Goal: Book appointment/travel/reservation

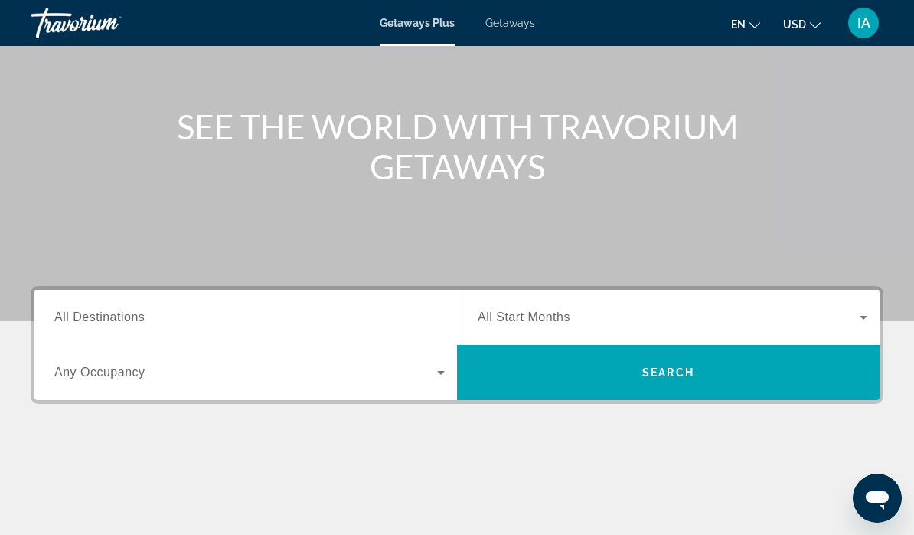
click at [94, 316] on span "All Destinations" at bounding box center [99, 316] width 90 height 13
click at [94, 316] on input "Destination All Destinations" at bounding box center [249, 318] width 391 height 18
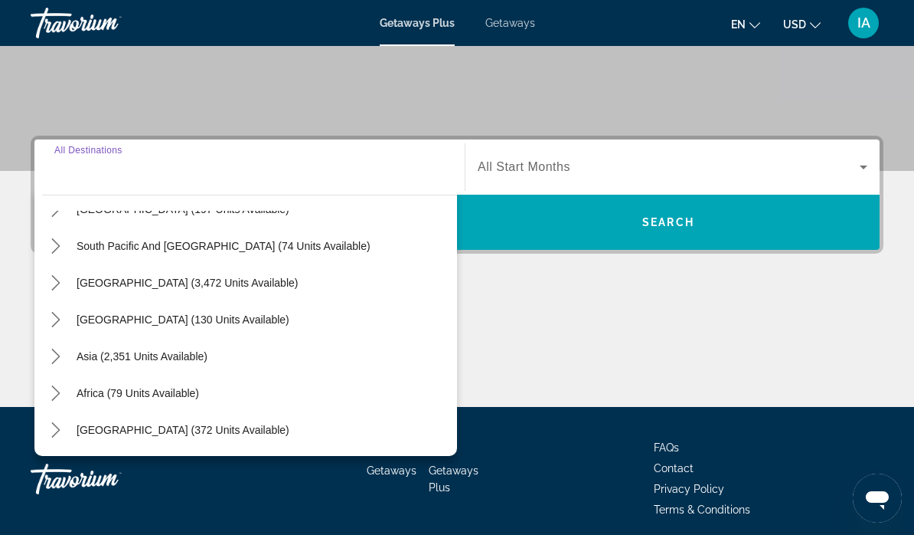
scroll to position [248, 0]
click at [165, 351] on span "Asia (2,351 units available)" at bounding box center [142, 356] width 131 height 12
type input "**********"
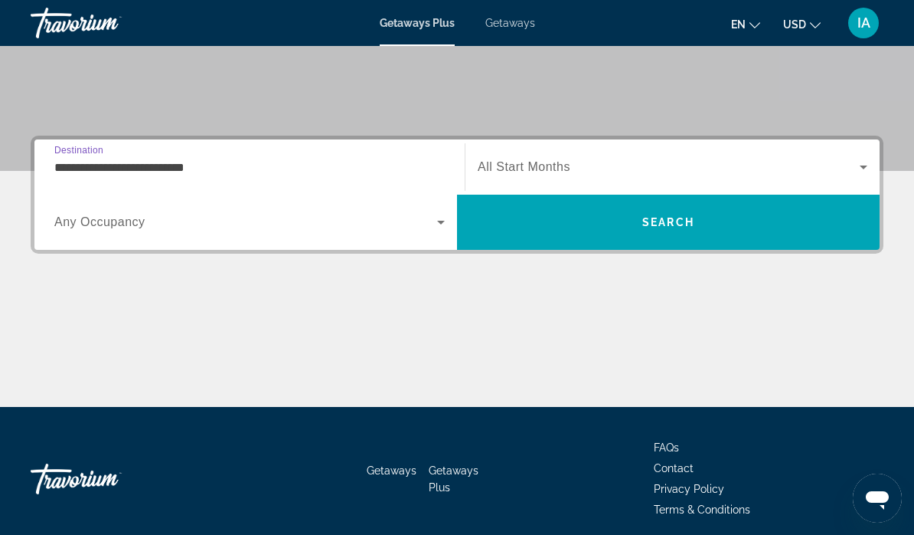
click at [435, 229] on icon "Search widget" at bounding box center [441, 222] width 18 height 18
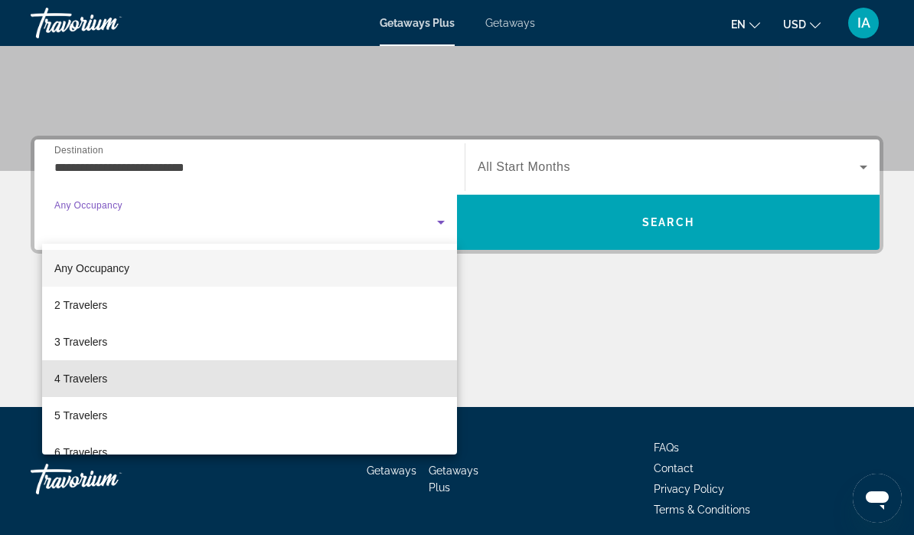
click at [97, 382] on span "4 Travelers" at bounding box center [80, 378] width 53 height 18
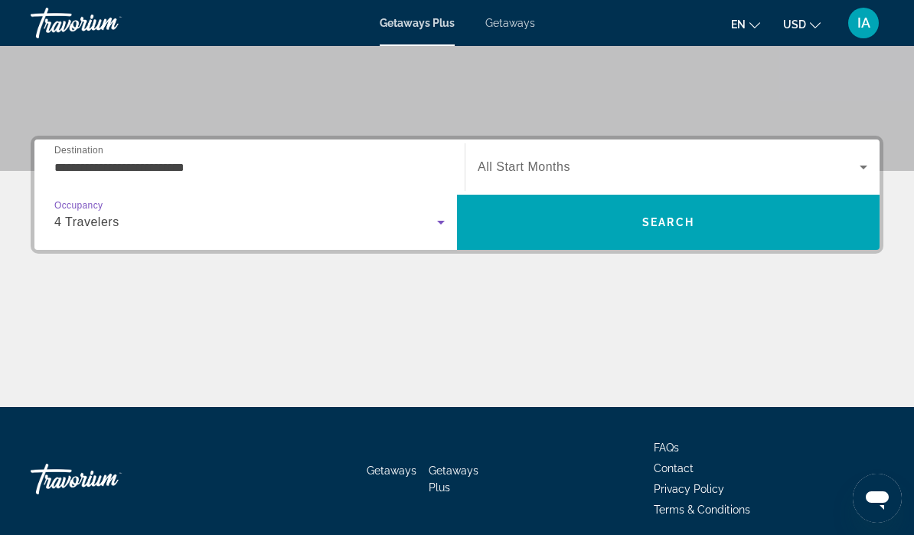
click at [863, 161] on icon "Search widget" at bounding box center [864, 167] width 18 height 18
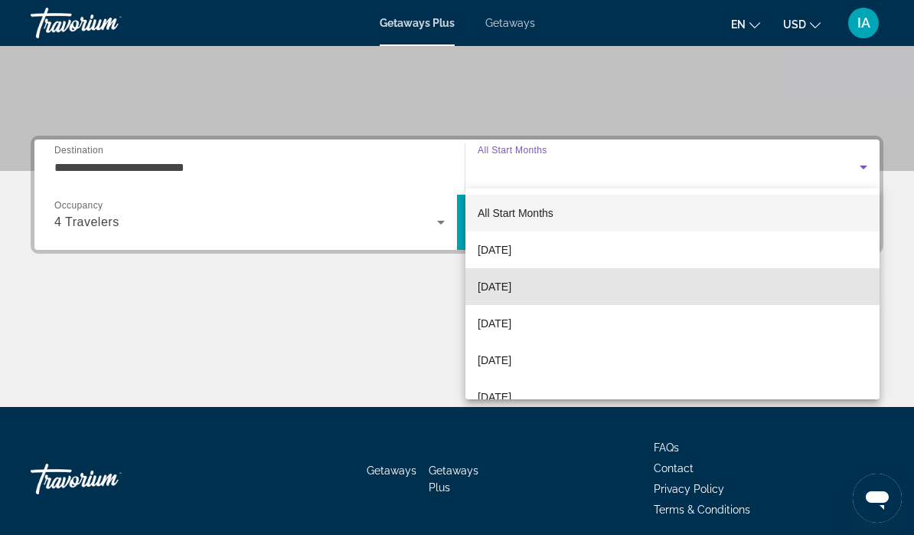
click at [512, 280] on span "[DATE]" at bounding box center [495, 286] width 34 height 18
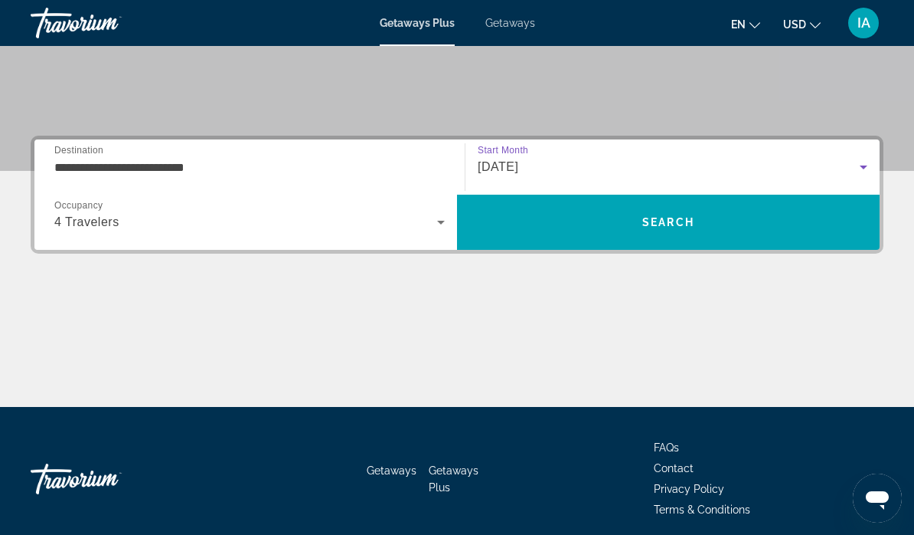
click at [695, 215] on span "Search" at bounding box center [668, 222] width 423 height 37
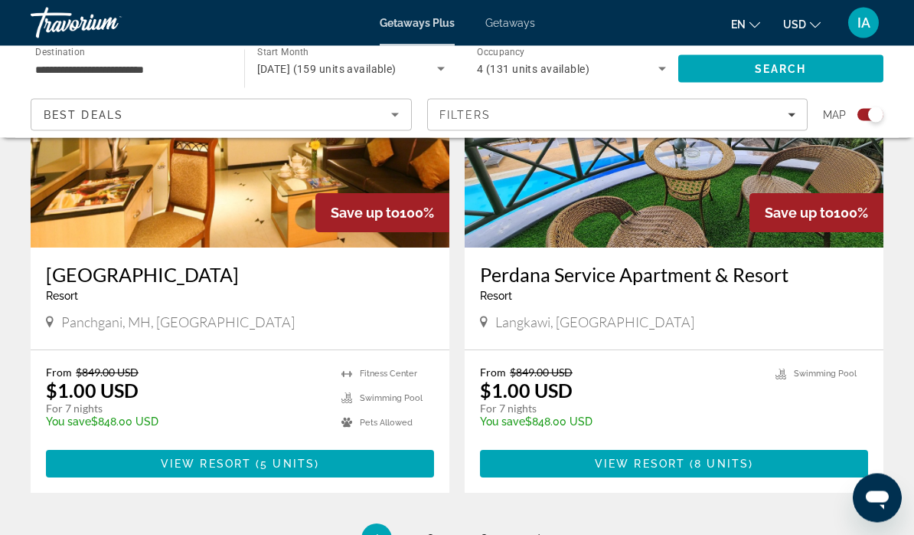
scroll to position [3364, 0]
click at [433, 530] on span "2" at bounding box center [431, 538] width 8 height 17
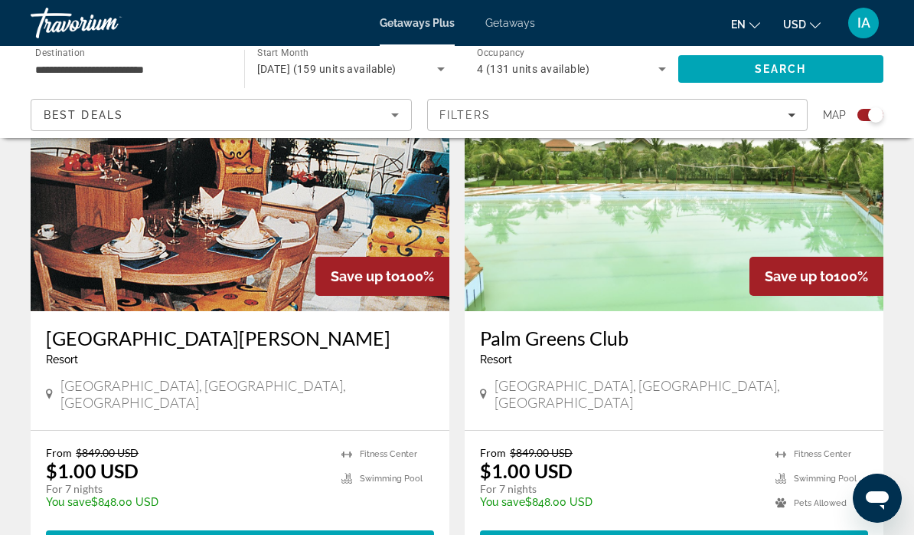
scroll to position [2179, 0]
click at [245, 230] on img "Main content" at bounding box center [240, 189] width 419 height 245
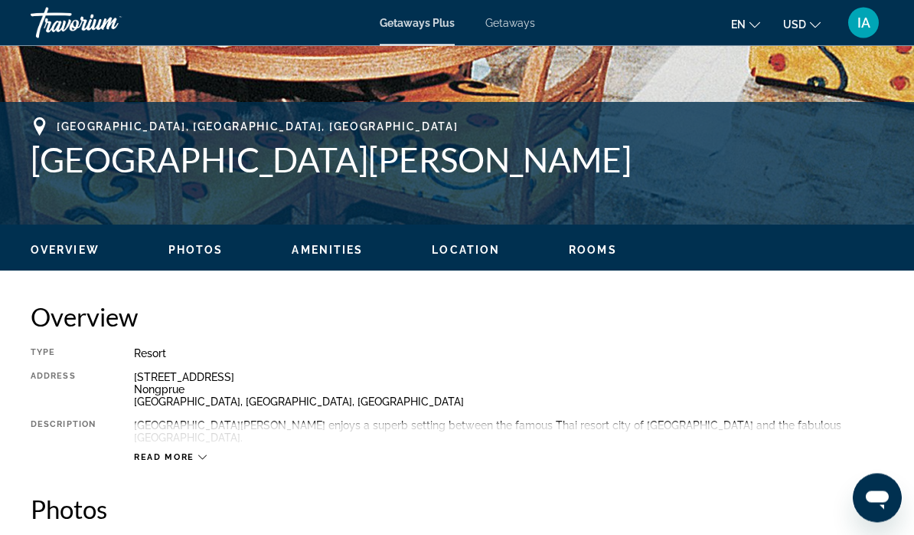
click at [465, 246] on span "Location" at bounding box center [466, 250] width 68 height 12
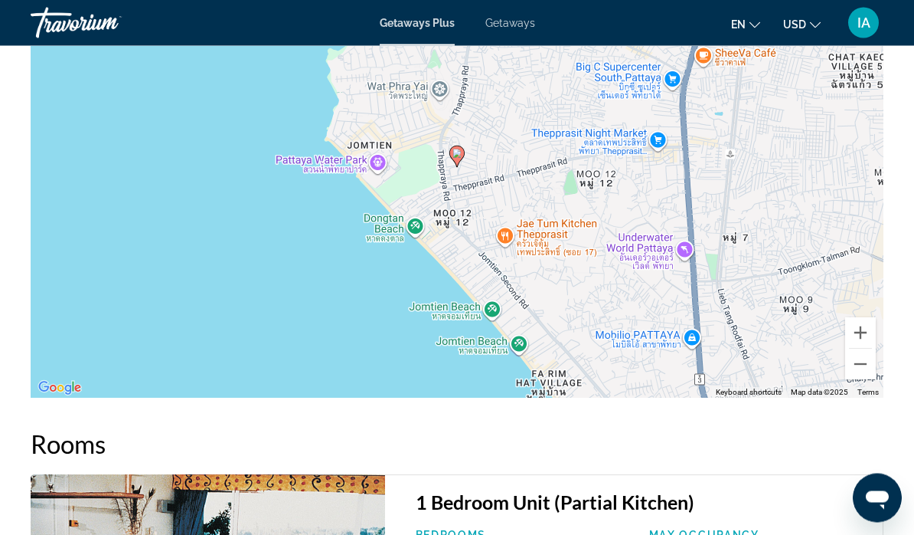
scroll to position [1993, 0]
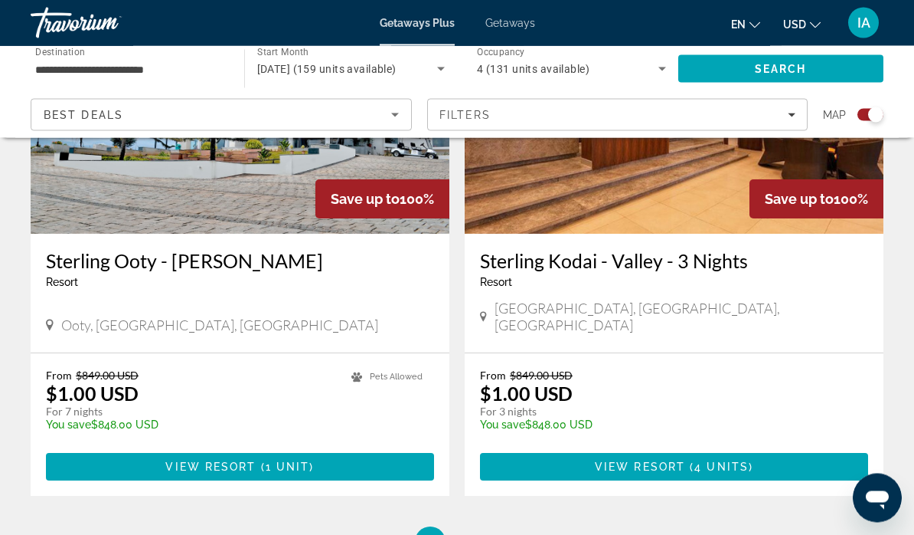
scroll to position [3399, 0]
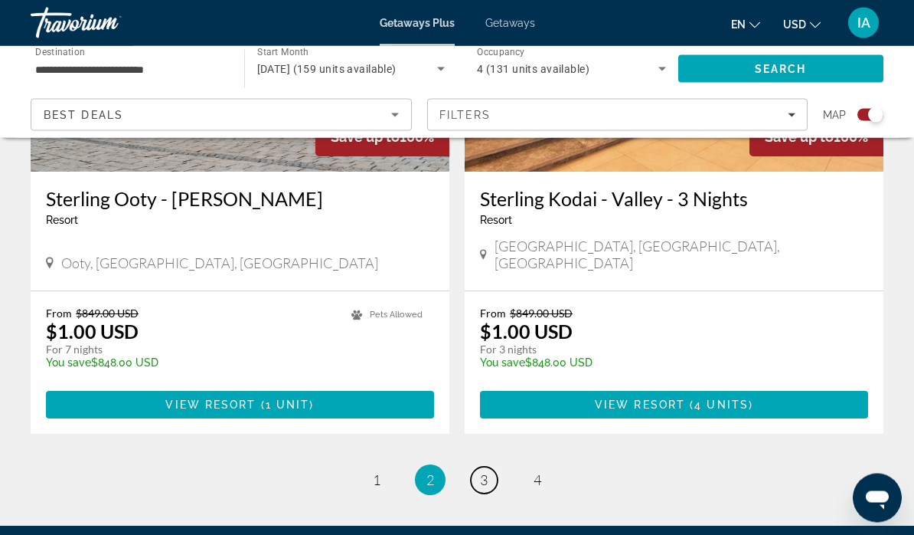
click at [488, 467] on link "page 3" at bounding box center [484, 480] width 27 height 27
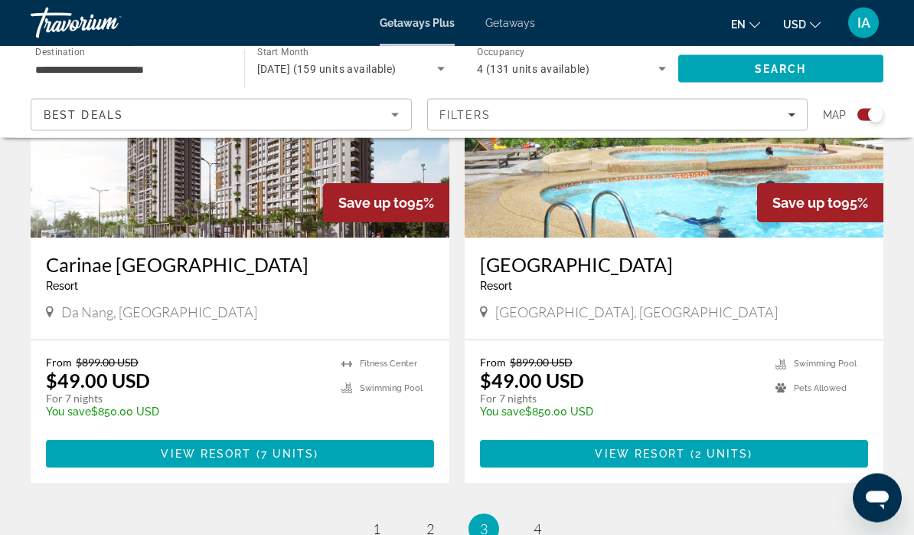
scroll to position [3325, 0]
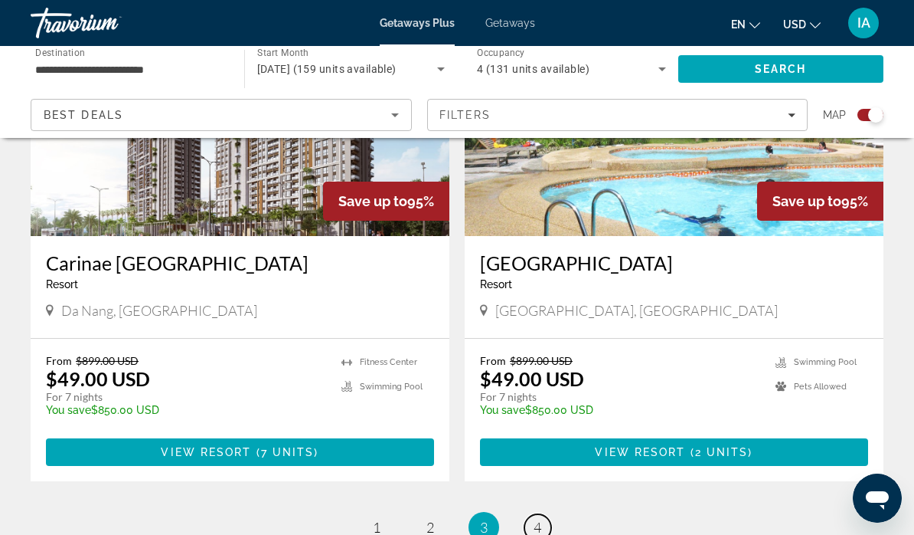
click at [532, 514] on link "page 4" at bounding box center [538, 527] width 27 height 27
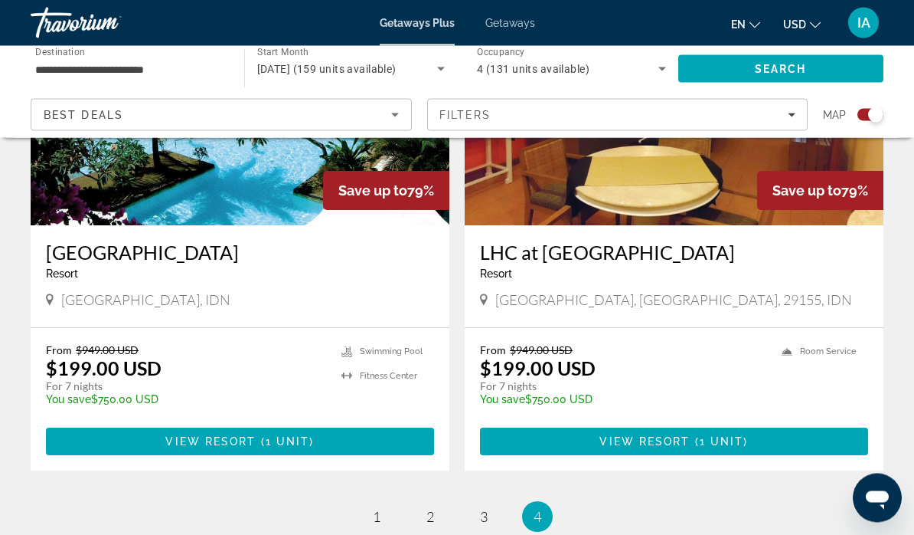
scroll to position [2270, 0]
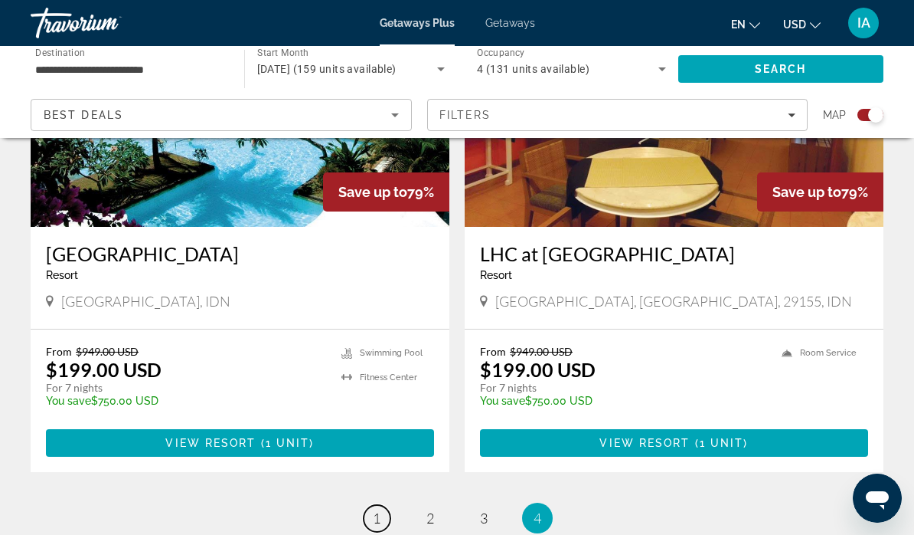
click at [385, 505] on link "page 1" at bounding box center [377, 518] width 27 height 27
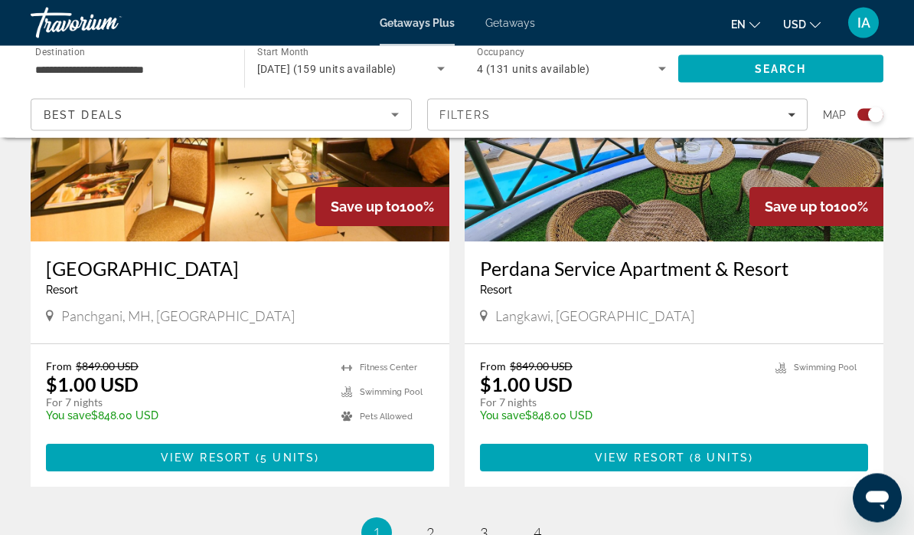
scroll to position [3374, 0]
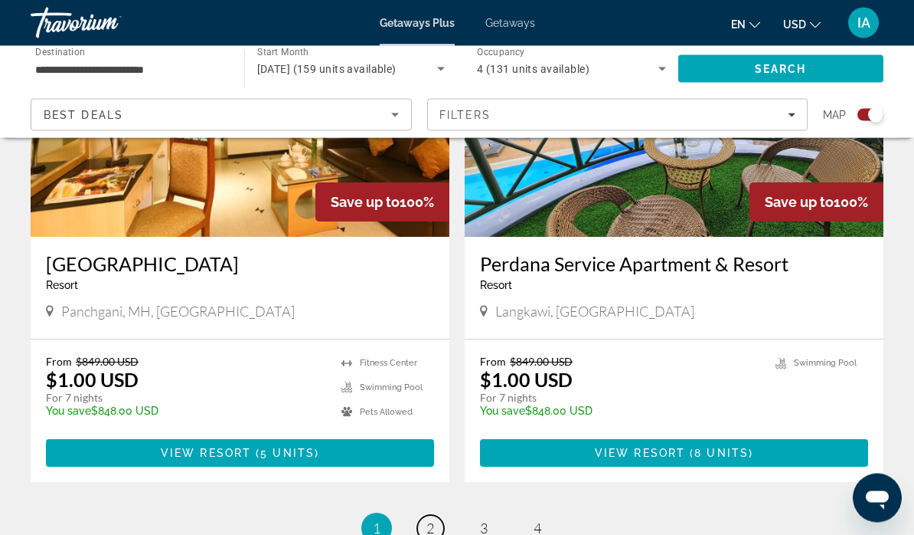
click at [438, 515] on link "page 2" at bounding box center [430, 528] width 27 height 27
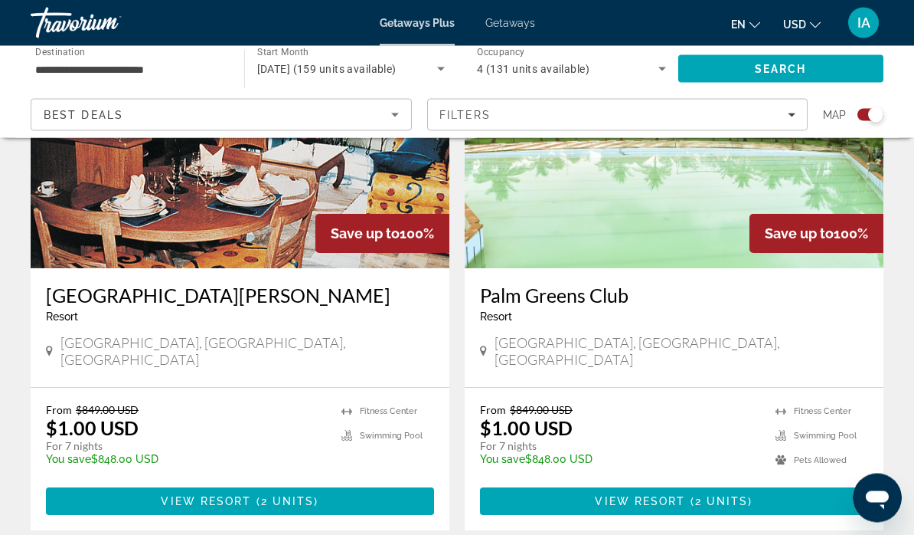
scroll to position [2223, 0]
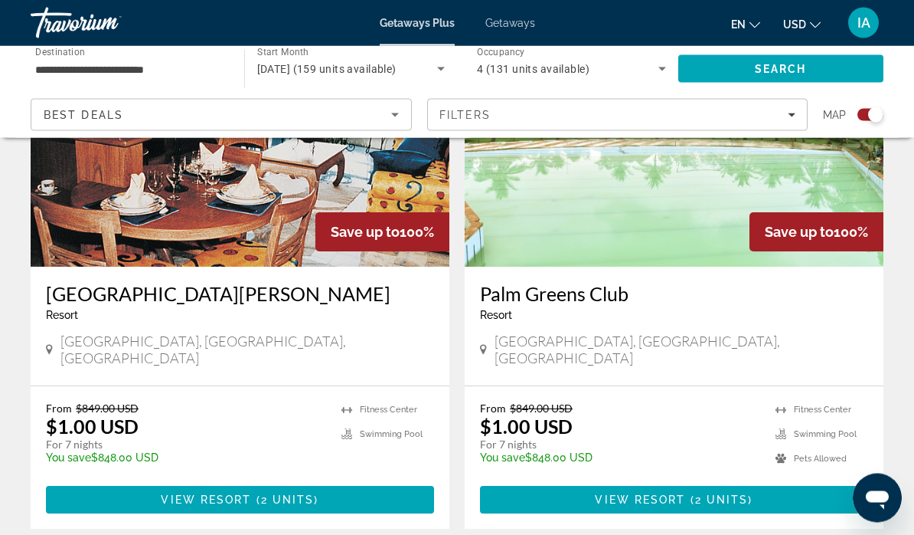
click at [280, 193] on img "Main content" at bounding box center [240, 144] width 419 height 245
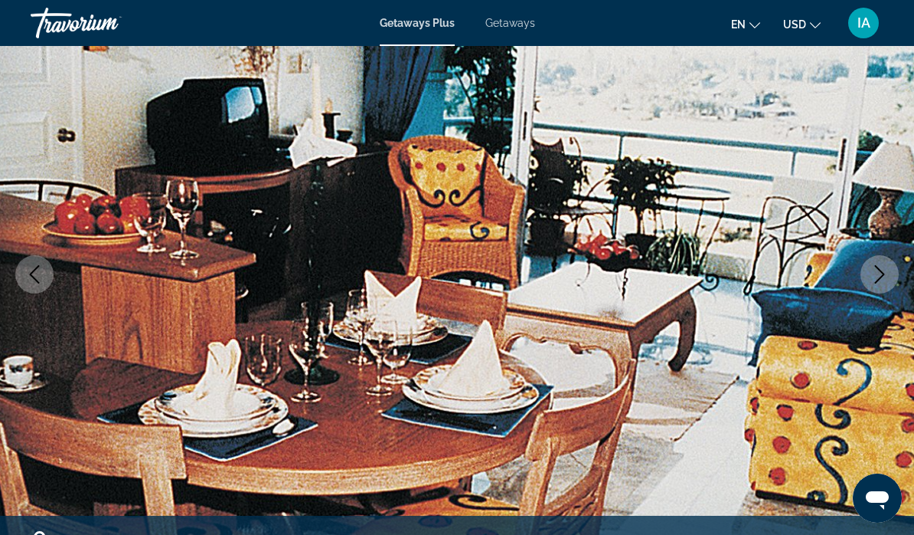
scroll to position [153, 0]
